Goal: Communication & Community: Share content

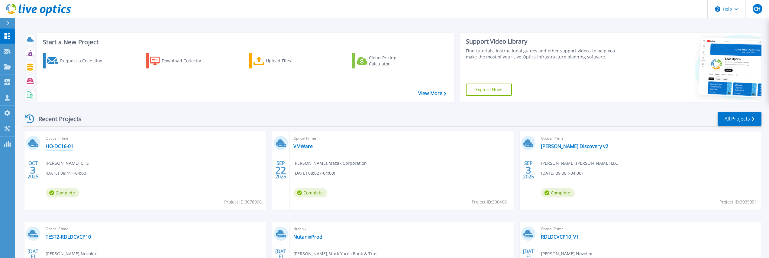
click at [60, 146] on link "HO-DC16-01" at bounding box center [60, 146] width 28 height 6
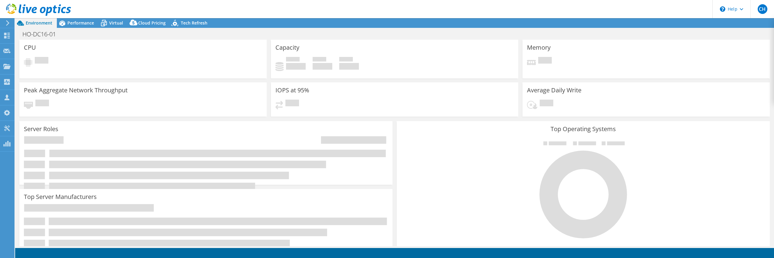
select select "USEast"
select select "USD"
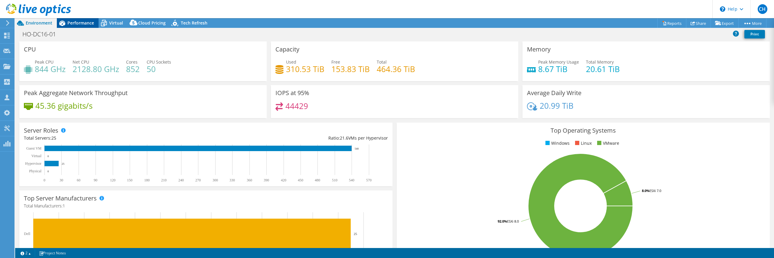
click at [90, 21] on span "Performance" at bounding box center [80, 23] width 27 height 6
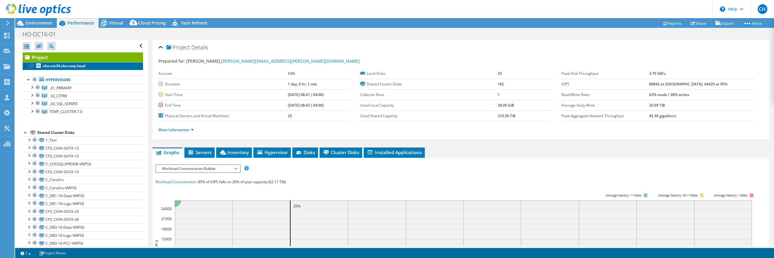
click at [72, 68] on b "chs-vm34.chs-corp.local" at bounding box center [64, 65] width 43 height 5
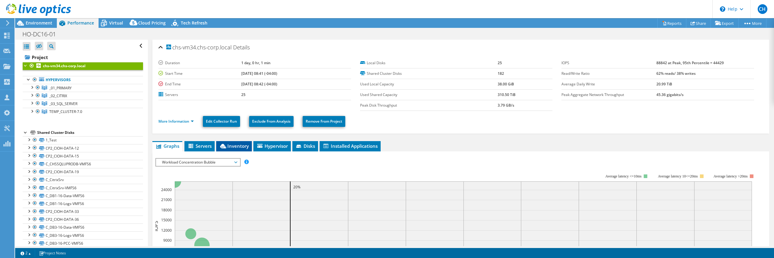
click at [237, 147] on span "Inventory" at bounding box center [234, 146] width 30 height 6
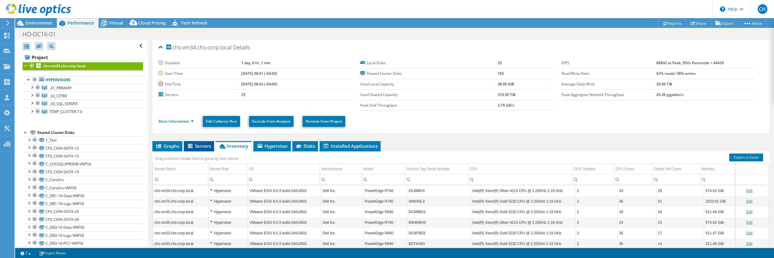
click at [209, 150] on li "Servers" at bounding box center [199, 146] width 30 height 10
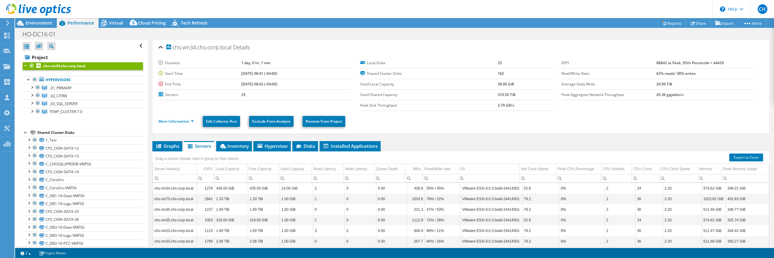
drag, startPoint x: 245, startPoint y: 97, endPoint x: 219, endPoint y: 93, distance: 25.9
click at [219, 93] on tr "Servers 25" at bounding box center [254, 94] width 193 height 11
click at [79, 88] on link "_01_PRIMARY" at bounding box center [83, 88] width 120 height 8
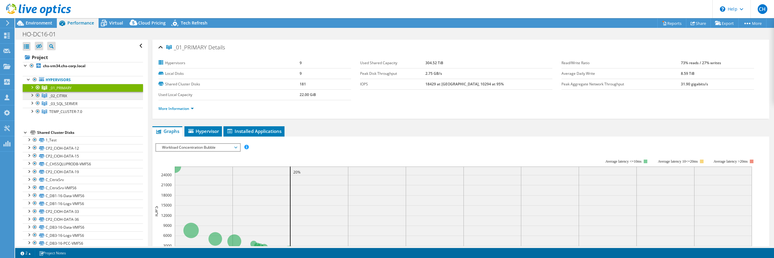
click at [72, 96] on link "_02_CITRIX" at bounding box center [83, 96] width 120 height 8
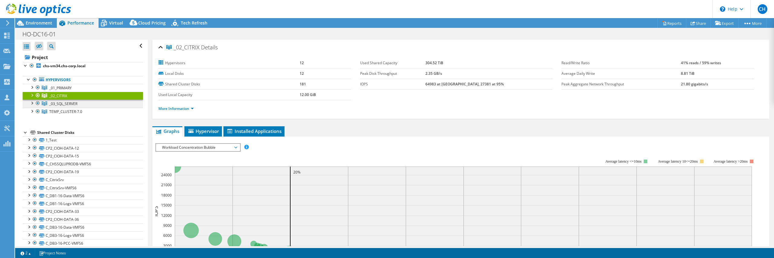
click at [52, 104] on span "_03_SQL_SERVER" at bounding box center [63, 103] width 28 height 5
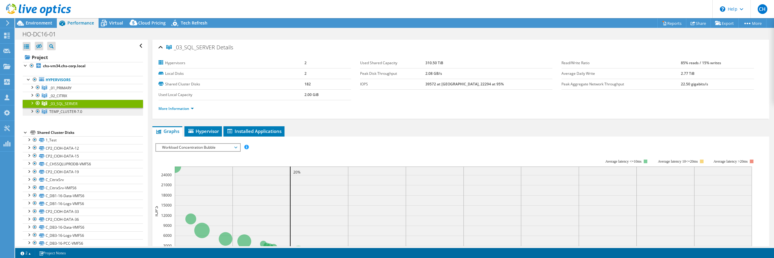
click at [70, 114] on span "TEMP_CLUSTER-7.0" at bounding box center [65, 111] width 33 height 5
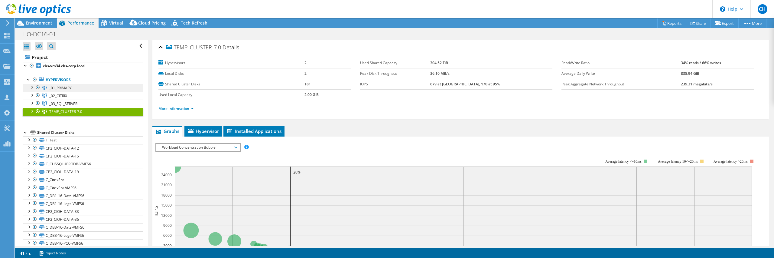
click at [68, 87] on span "_01_PRIMARY" at bounding box center [60, 87] width 22 height 5
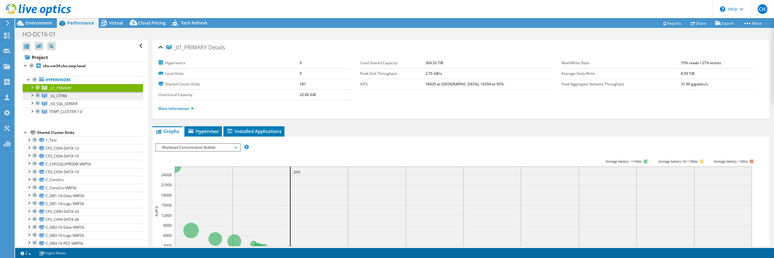
click at [67, 95] on link "_02_CITRIX" at bounding box center [83, 96] width 120 height 8
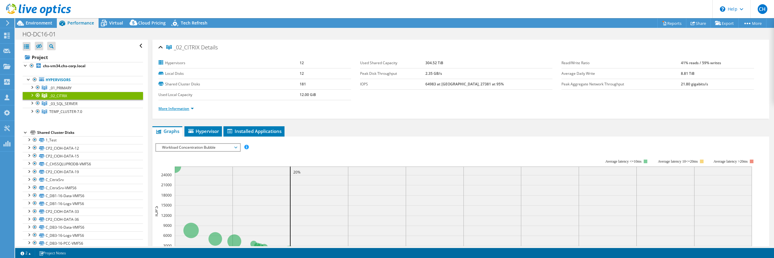
click at [182, 108] on link "More Information" at bounding box center [175, 108] width 35 height 5
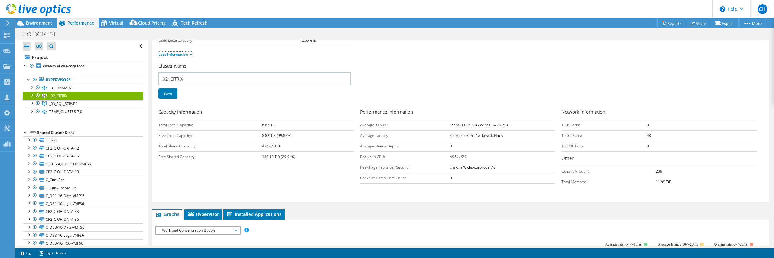
scroll to position [58, 0]
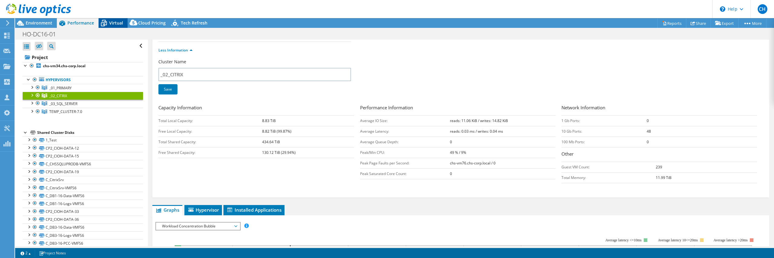
click at [108, 22] on icon at bounding box center [104, 23] width 11 height 11
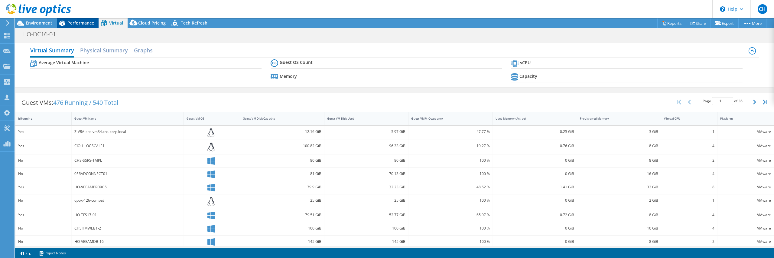
click at [70, 24] on span "Performance" at bounding box center [80, 23] width 27 height 6
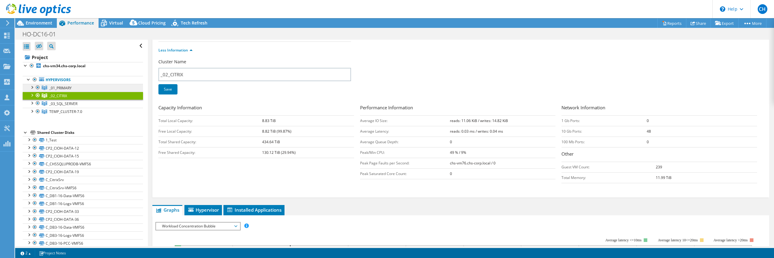
click at [69, 87] on span "_01_PRIMARY" at bounding box center [60, 87] width 22 height 5
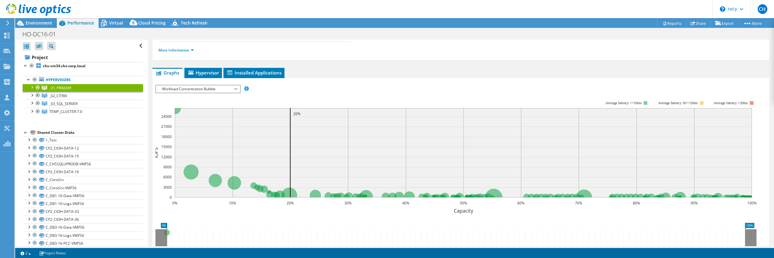
scroll to position [0, 0]
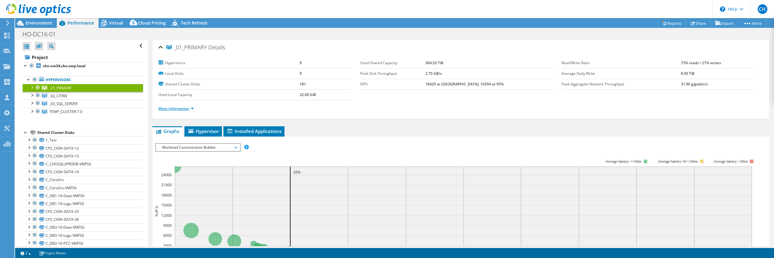
click at [177, 108] on link "More Information" at bounding box center [175, 108] width 35 height 5
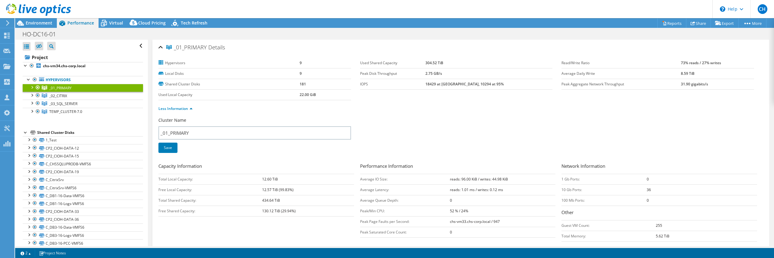
click at [32, 87] on div at bounding box center [32, 87] width 6 height 6
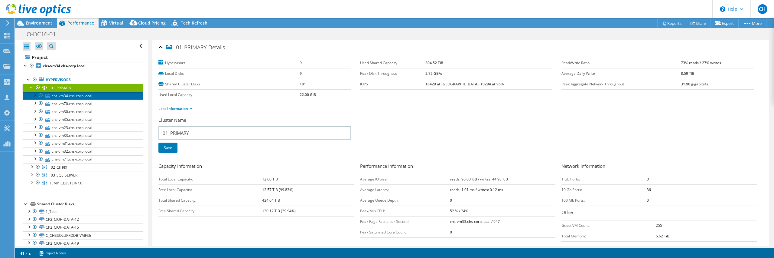
click at [64, 96] on link "chs-vm34.chs-corp.local" at bounding box center [83, 96] width 120 height 8
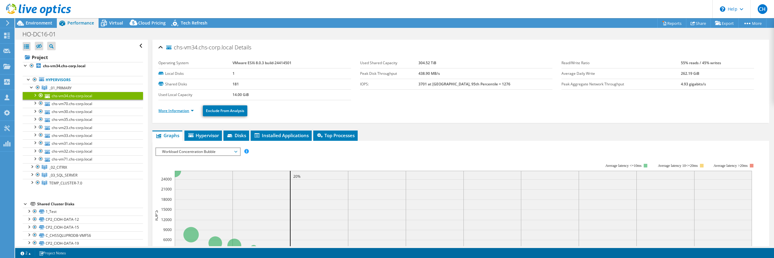
click at [182, 109] on link "More Information" at bounding box center [175, 110] width 35 height 5
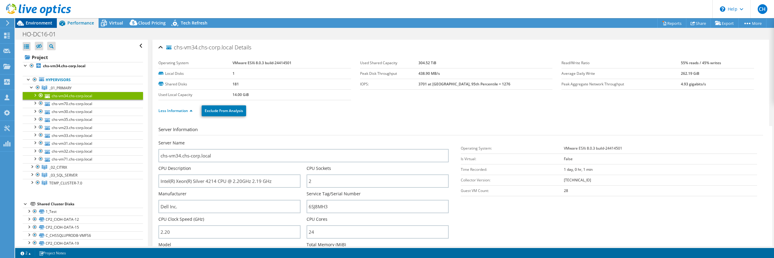
click at [45, 25] on span "Environment" at bounding box center [39, 23] width 27 height 6
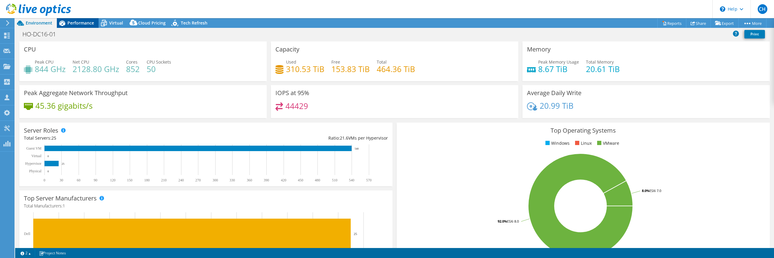
click at [98, 24] on div "Performance" at bounding box center [78, 23] width 42 height 10
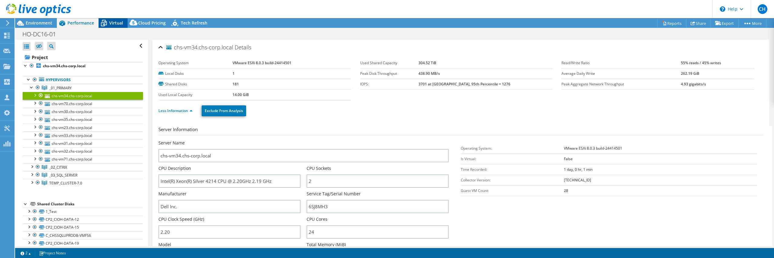
click at [109, 24] on span "Virtual" at bounding box center [116, 23] width 14 height 6
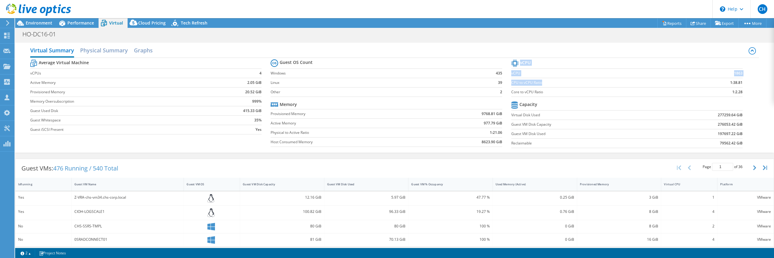
drag, startPoint x: 740, startPoint y: 92, endPoint x: 667, endPoint y: 81, distance: 73.1
click at [667, 81] on section "vCPU vCPU 1863 CPU to vCPU Ratio 1:38.81 Core to vCPU Ratio 1:2.28 Capacity Vir…" at bounding box center [631, 104] width 240 height 93
click at [659, 114] on td "277259.64 GiB" at bounding box center [700, 114] width 85 height 9
click at [74, 19] on div "Performance" at bounding box center [78, 23] width 42 height 10
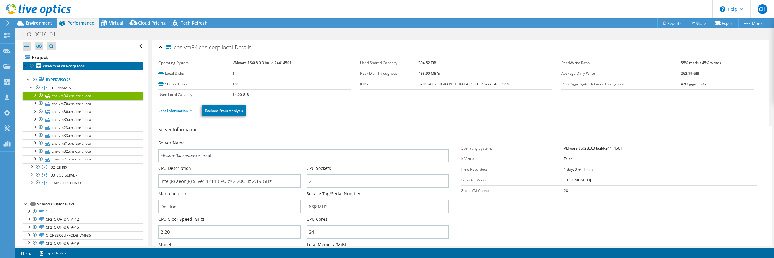
click at [59, 66] on b "chs-vm34.chs-corp.local" at bounding box center [64, 65] width 43 height 5
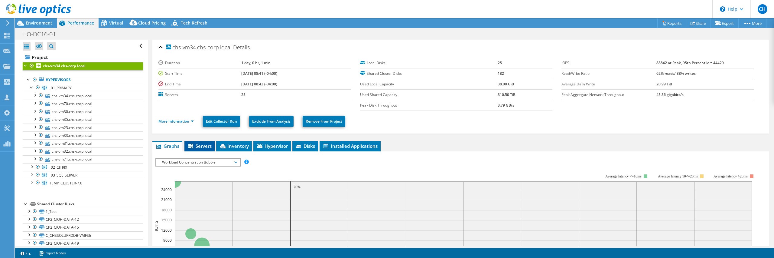
click at [211, 147] on span "Servers" at bounding box center [199, 146] width 24 height 6
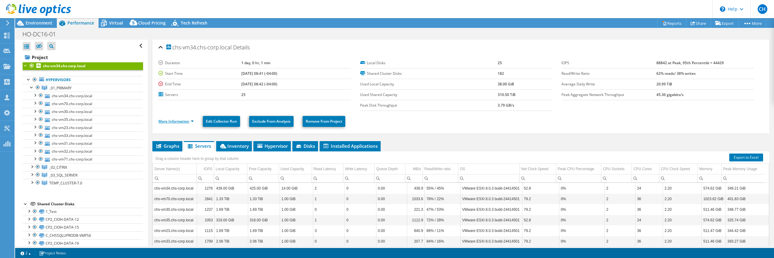
click at [168, 121] on link "More Information" at bounding box center [175, 120] width 35 height 5
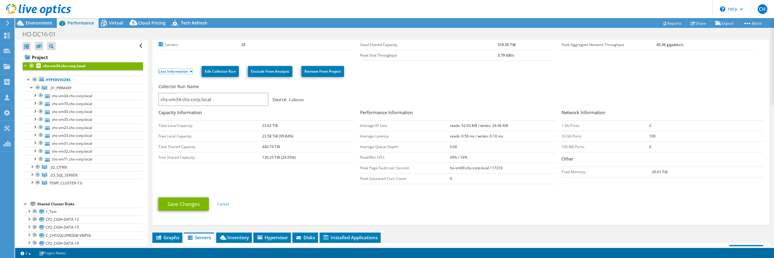
scroll to position [47, 0]
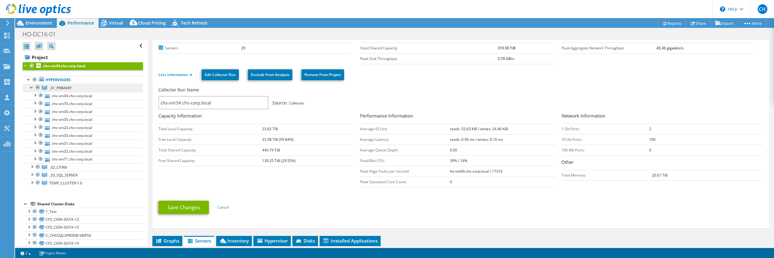
click at [70, 88] on span "_01_PRIMARY" at bounding box center [60, 87] width 22 height 5
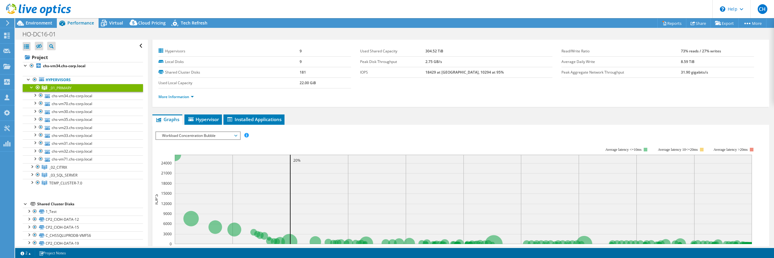
scroll to position [0, 0]
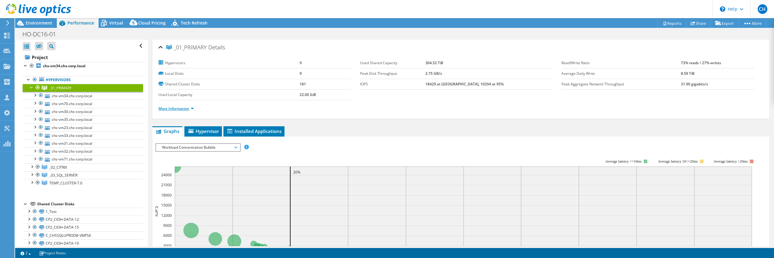
click at [181, 108] on link "More Information" at bounding box center [175, 108] width 35 height 5
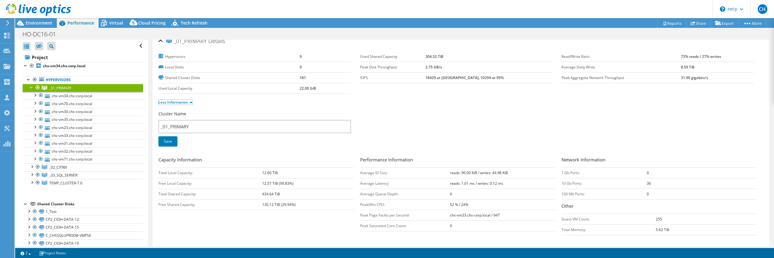
scroll to position [7, 0]
click at [97, 96] on link "chs-vm34.chs-corp.local" at bounding box center [83, 96] width 120 height 8
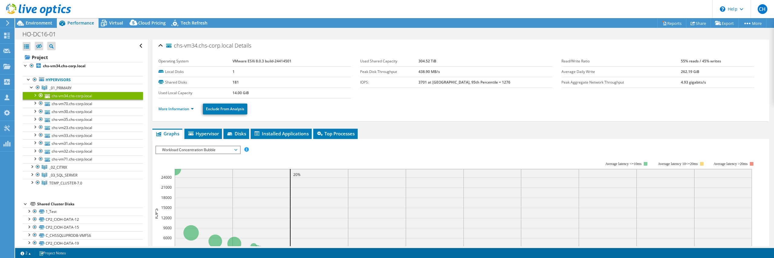
scroll to position [0, 0]
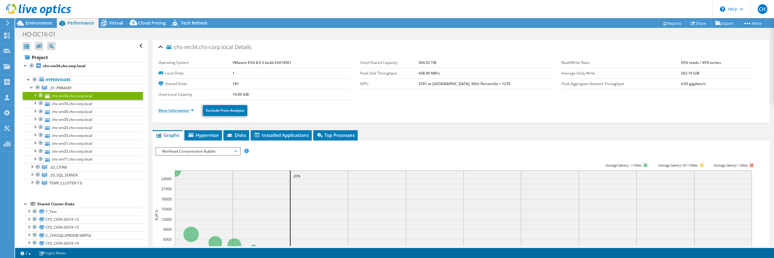
click at [185, 111] on link "More Information" at bounding box center [175, 110] width 35 height 5
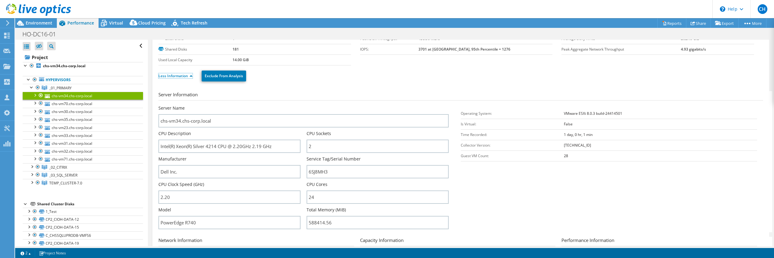
scroll to position [44, 0]
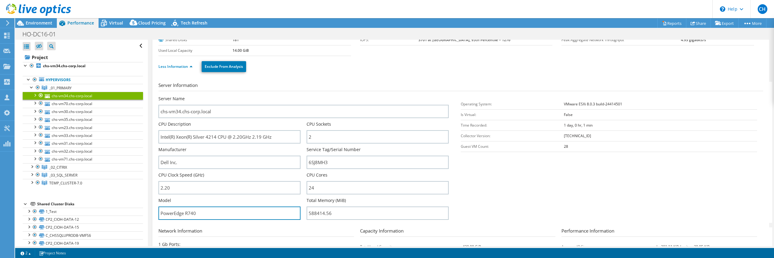
drag, startPoint x: 204, startPoint y: 213, endPoint x: 132, endPoint y: 207, distance: 72.8
click at [132, 207] on div "Open All Close All Hide Excluded Nodes Project Tree Filter" at bounding box center [394, 143] width 759 height 206
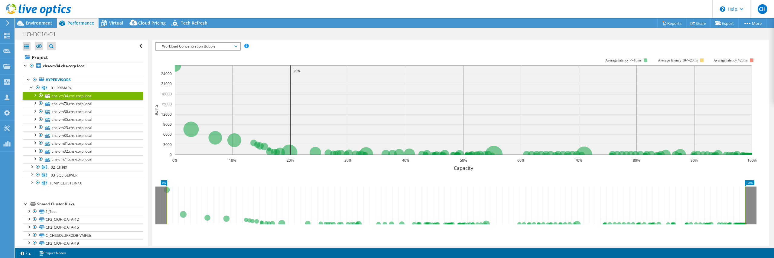
scroll to position [376, 0]
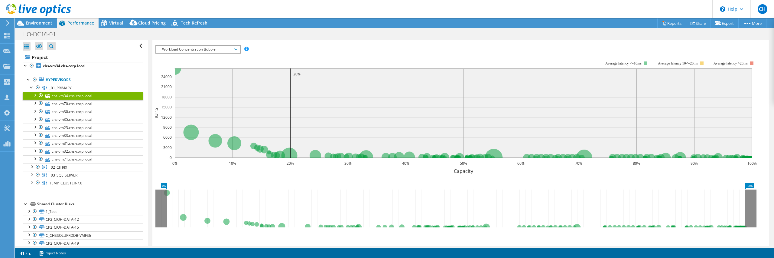
click at [235, 50] on span "Workload Concentration Bubble" at bounding box center [198, 49] width 78 height 7
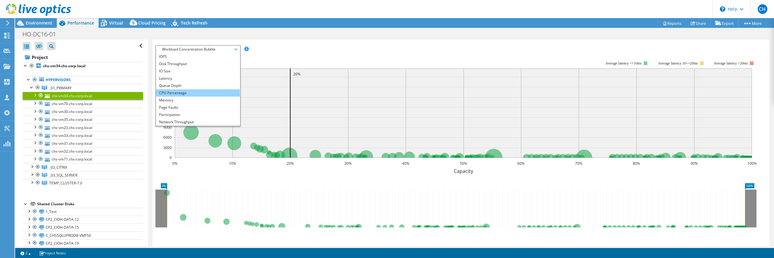
click at [210, 95] on li "CPU Percentage" at bounding box center [198, 92] width 84 height 7
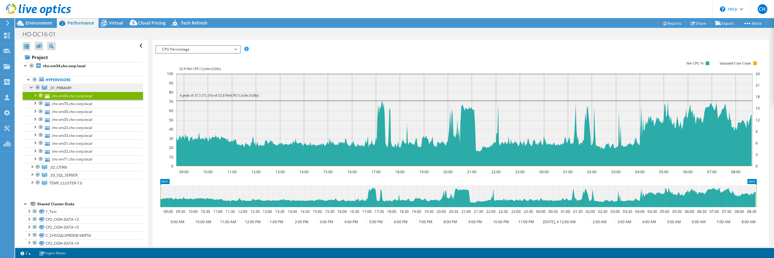
click at [54, 86] on span "_01_PRIMARY" at bounding box center [60, 87] width 22 height 5
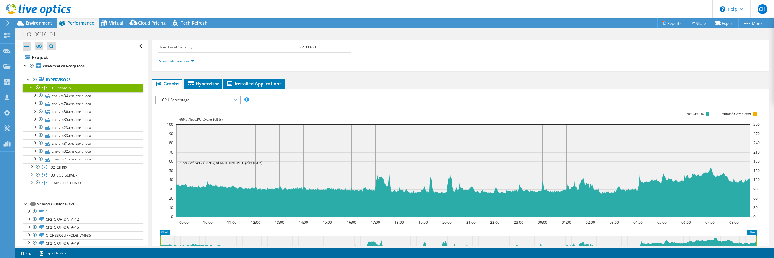
scroll to position [0, 0]
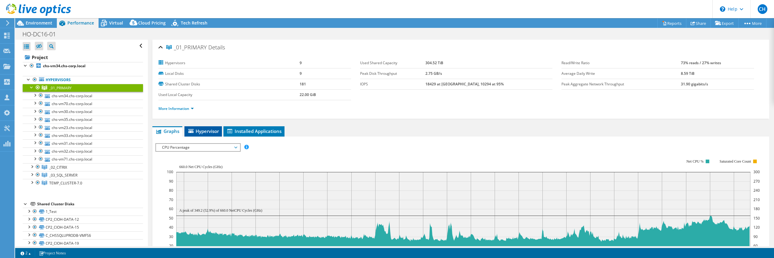
click at [211, 133] on span "Hypervisor" at bounding box center [202, 131] width 31 height 6
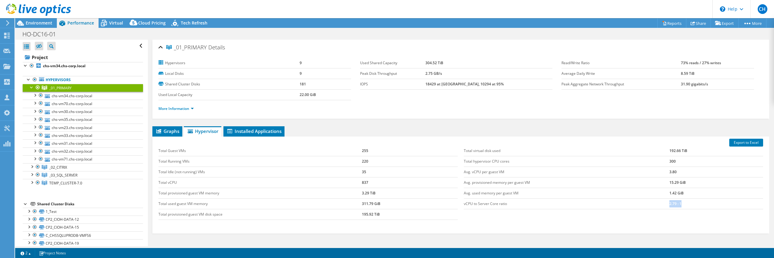
drag, startPoint x: 679, startPoint y: 203, endPoint x: 659, endPoint y: 203, distance: 19.7
click at [659, 203] on tr "vCPU to Server Core ratio 2.79 : 1" at bounding box center [613, 203] width 299 height 11
click at [70, 165] on link "_02_CITRIX" at bounding box center [83, 167] width 120 height 8
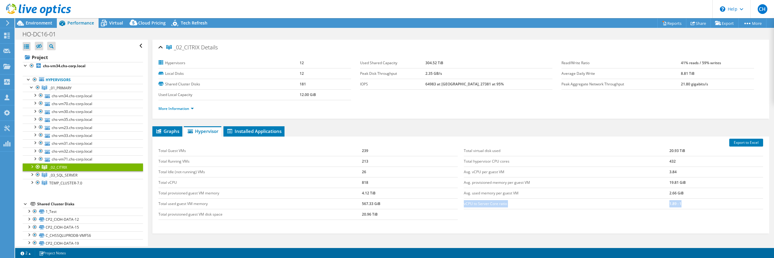
drag, startPoint x: 680, startPoint y: 203, endPoint x: 634, endPoint y: 199, distance: 46.4
click at [634, 199] on tr "vCPU to Server Core ratio 1.89 : 1" at bounding box center [613, 203] width 299 height 11
click at [680, 202] on td "1.89 : 1" at bounding box center [716, 203] width 94 height 11
drag, startPoint x: 663, startPoint y: 203, endPoint x: 658, endPoint y: 204, distance: 5.2
click at [658, 204] on tr "vCPU to Server Core ratio 1.89 : 1" at bounding box center [613, 203] width 299 height 11
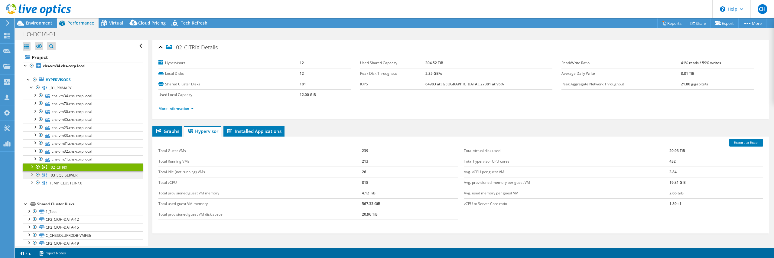
click at [86, 177] on link "_03_SQL_SERVER" at bounding box center [83, 175] width 120 height 8
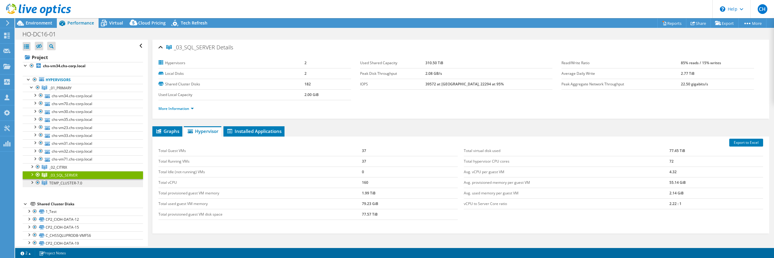
click at [103, 183] on link "TEMP_CLUSTER-7.0" at bounding box center [83, 183] width 120 height 8
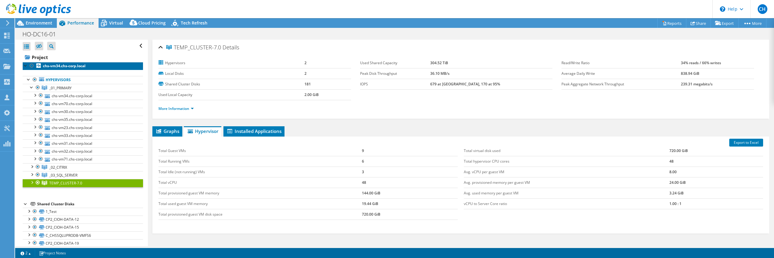
click at [66, 65] on b "chs-vm34.chs-corp.local" at bounding box center [64, 65] width 43 height 5
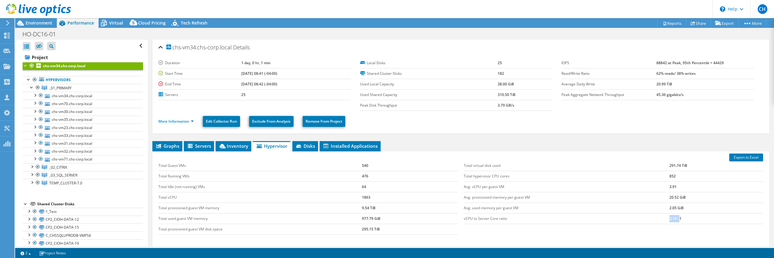
drag, startPoint x: 676, startPoint y: 219, endPoint x: 645, endPoint y: 216, distance: 30.7
click at [645, 216] on tr "vCPU to Server Core ratio 2.19 : 1" at bounding box center [613, 218] width 299 height 11
click at [649, 215] on td "vCPU to Server Core ratio" at bounding box center [567, 218] width 206 height 11
drag, startPoint x: 684, startPoint y: 218, endPoint x: 599, endPoint y: 225, distance: 84.6
click at [637, 217] on tr "vCPU to Server Core ratio 2.19 : 1" at bounding box center [613, 218] width 299 height 11
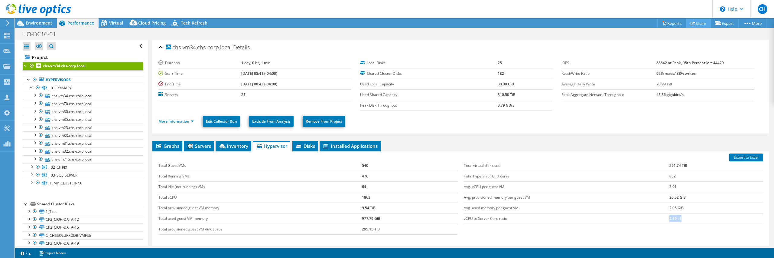
click at [696, 24] on link "Share" at bounding box center [698, 22] width 25 height 9
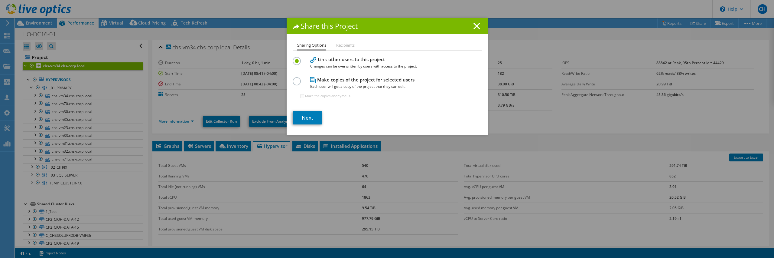
click at [337, 83] on span "Each user will get a copy of the project that they can edit." at bounding box center [385, 86] width 151 height 7
click at [296, 79] on label at bounding box center [298, 78] width 11 height 2
click at [0, 0] on input "radio" at bounding box center [0, 0] width 0 height 0
click at [308, 120] on link "Next" at bounding box center [308, 117] width 30 height 13
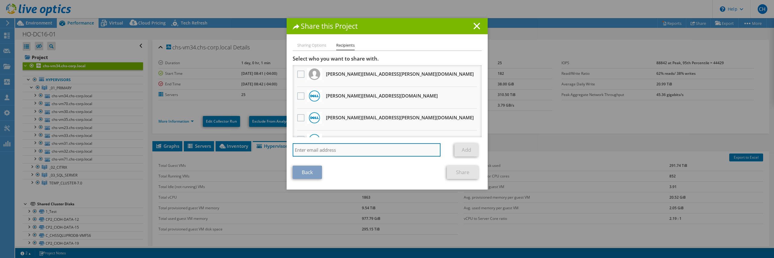
click at [351, 154] on input "search" at bounding box center [367, 149] width 148 height 13
type input "tony_ashby@shi.com"
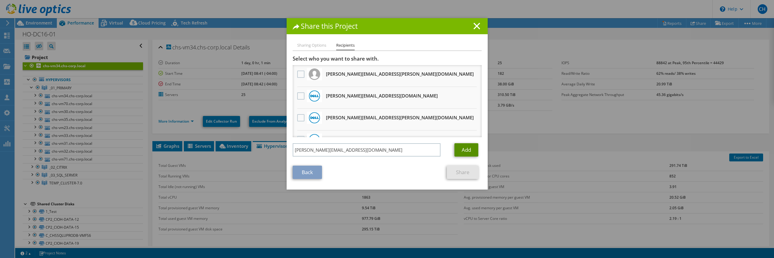
click at [461, 151] on link "Add" at bounding box center [466, 149] width 24 height 13
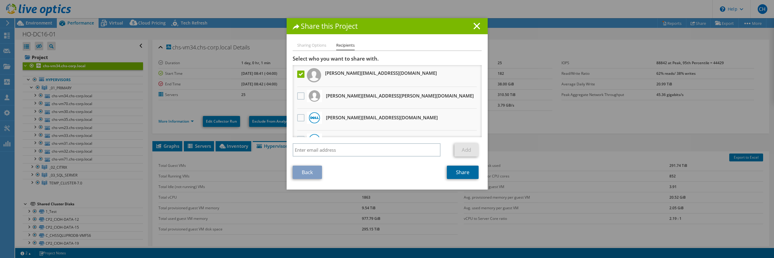
click at [462, 173] on link "Share" at bounding box center [463, 171] width 32 height 13
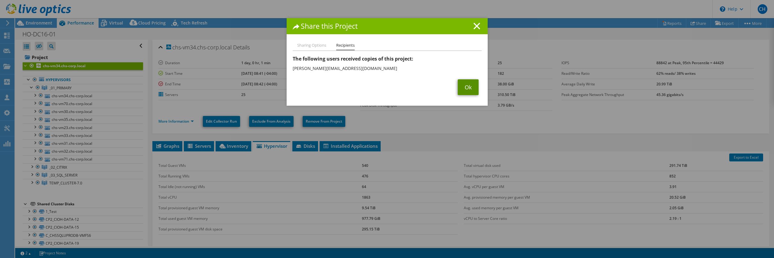
click at [467, 88] on link "Ok" at bounding box center [468, 87] width 21 height 16
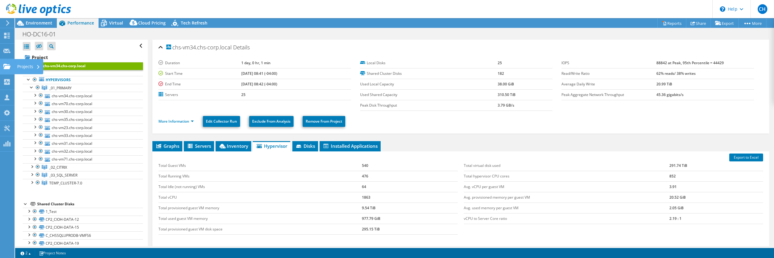
click at [4, 68] on use at bounding box center [6, 65] width 7 height 5
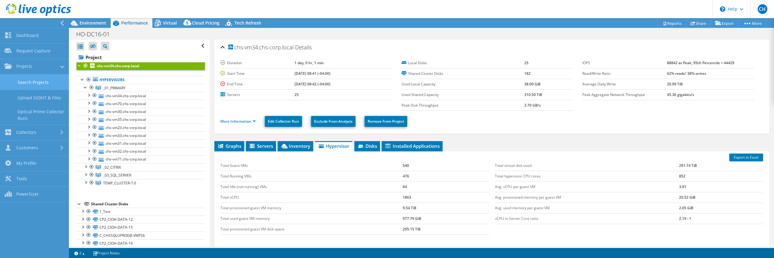
click at [27, 85] on link "Search Projects" at bounding box center [34, 81] width 69 height 15
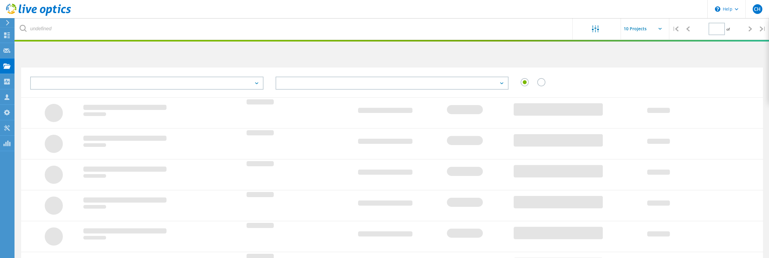
type input "1"
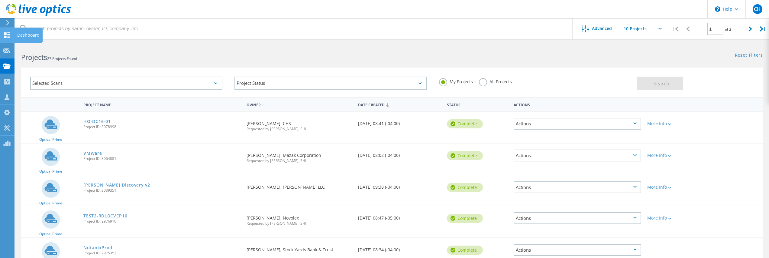
click at [10, 33] on icon at bounding box center [6, 35] width 7 height 6
